Goal: Check status

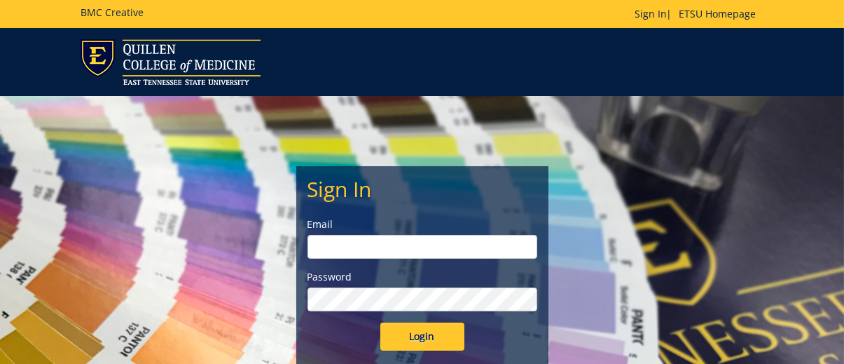
scroll to position [140, 0]
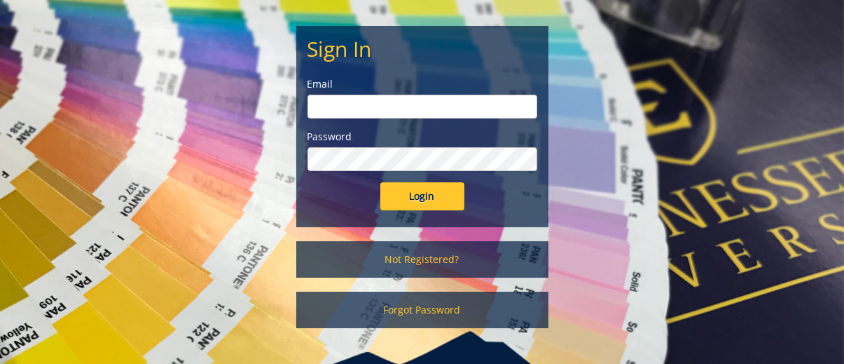
type input "[EMAIL_ADDRESS][DOMAIN_NAME]"
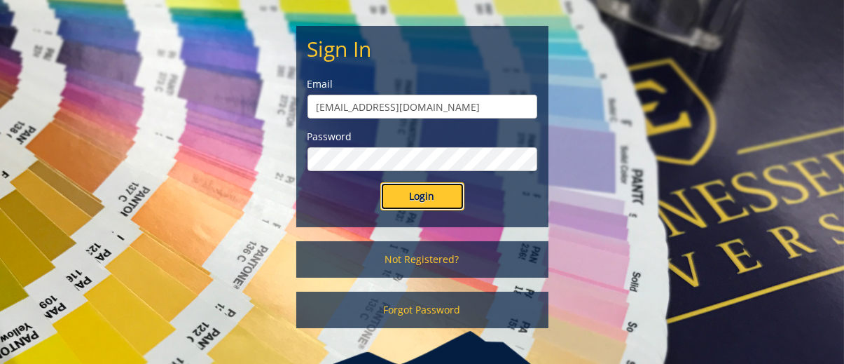
click at [410, 195] on input "Login" at bounding box center [422, 196] width 84 height 28
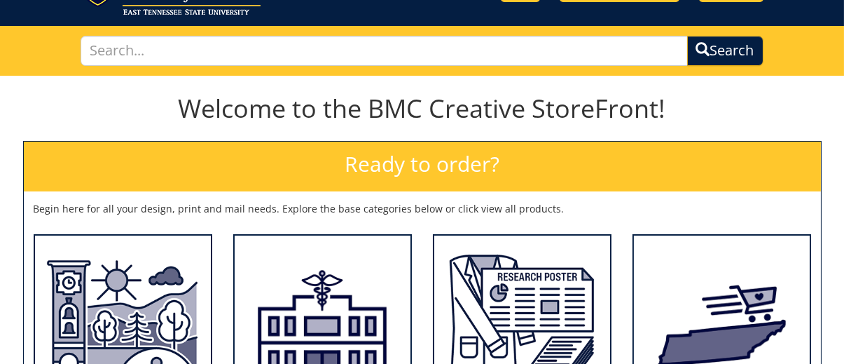
scroll to position [210, 0]
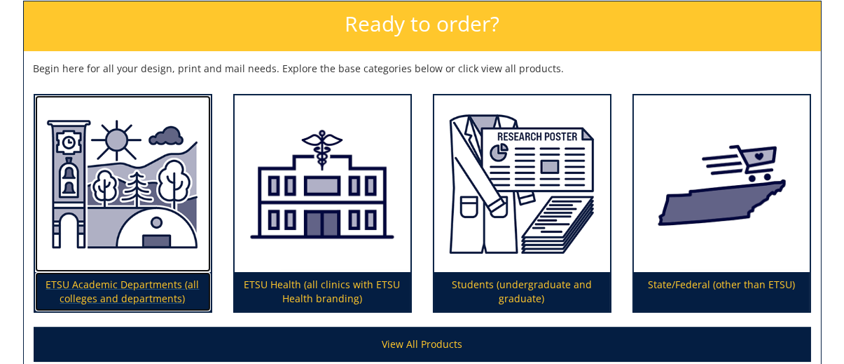
click at [100, 212] on img at bounding box center [123, 183] width 176 height 177
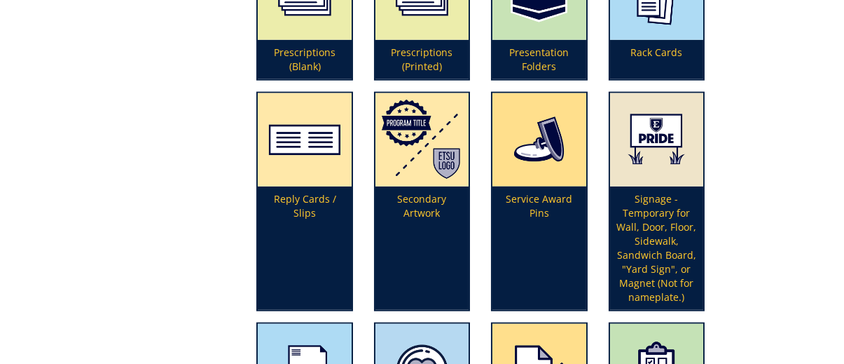
scroll to position [3362, 0]
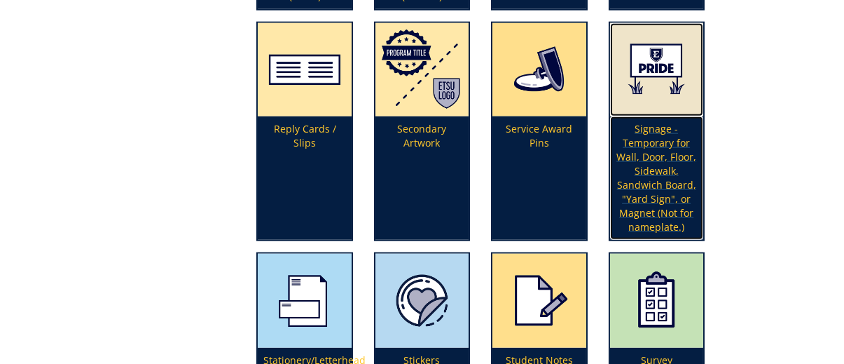
click at [668, 156] on p "Signage - Temporary for Wall, Door, Floor, Sidewalk, Sandwich Board, "Yard Sign…" at bounding box center [656, 177] width 93 height 123
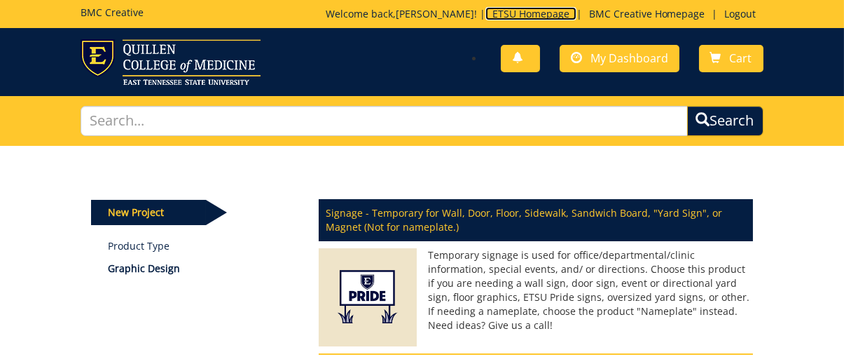
click at [521, 13] on link "ETSU Homepage" at bounding box center [530, 13] width 91 height 13
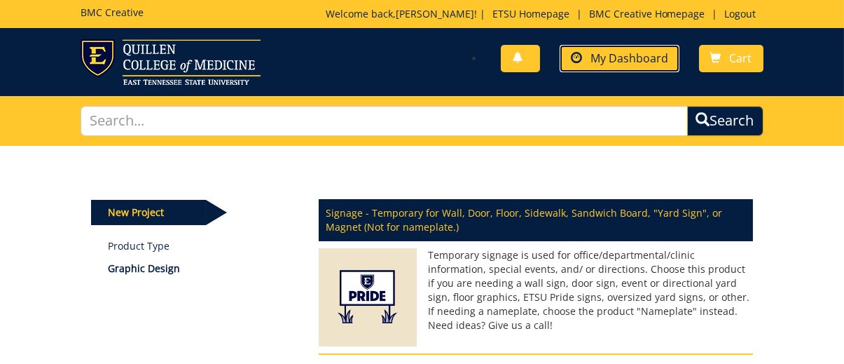
click at [627, 57] on span "My Dashboard" at bounding box center [629, 57] width 78 height 15
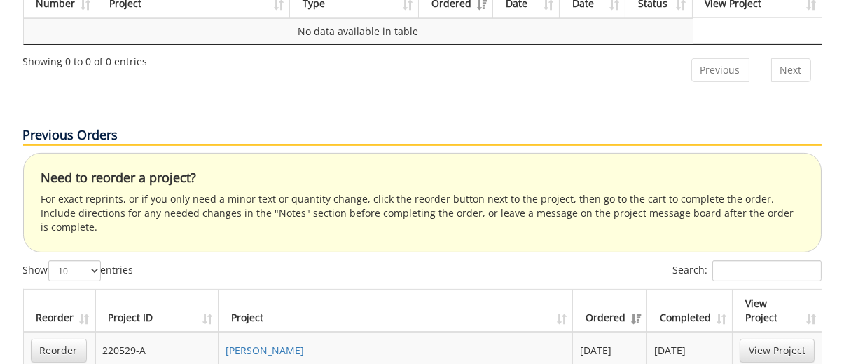
scroll to position [1121, 0]
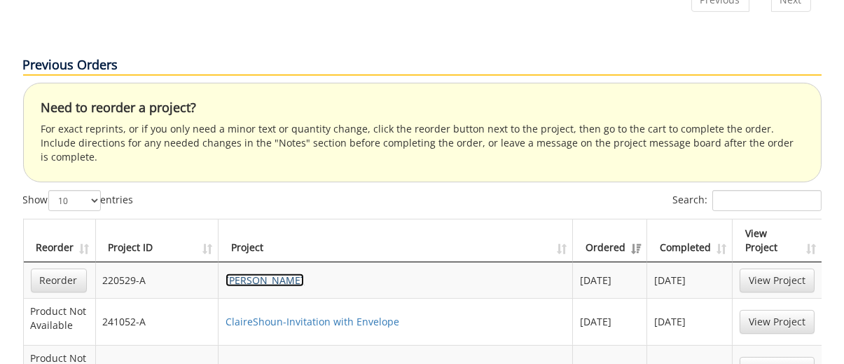
click at [293, 273] on link "[PERSON_NAME]" at bounding box center [265, 279] width 78 height 13
